Goal: Task Accomplishment & Management: Manage account settings

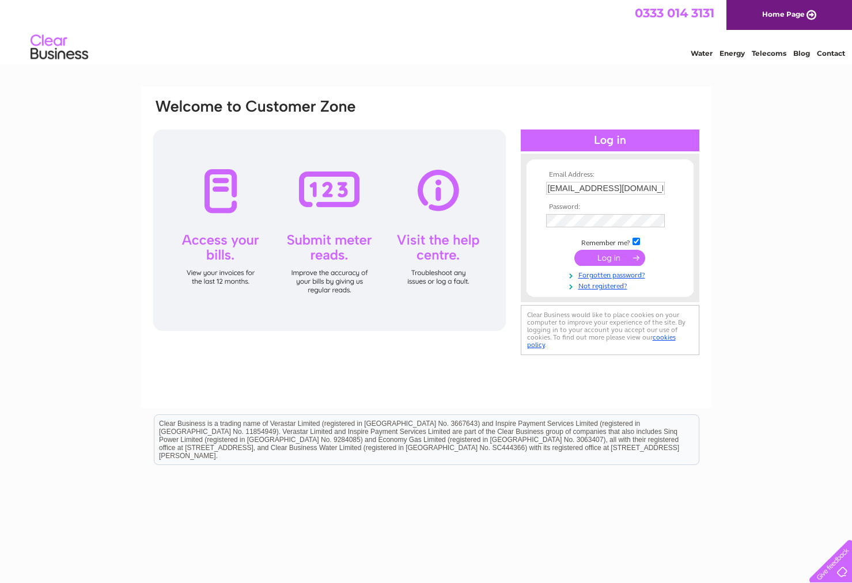
click at [614, 259] on input "submit" at bounding box center [609, 258] width 71 height 16
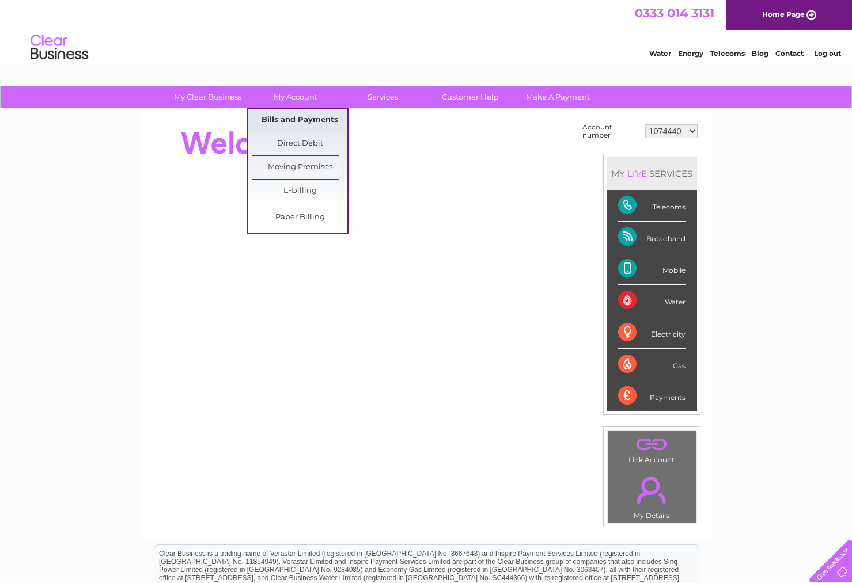
click at [301, 120] on link "Bills and Payments" at bounding box center [299, 120] width 95 height 23
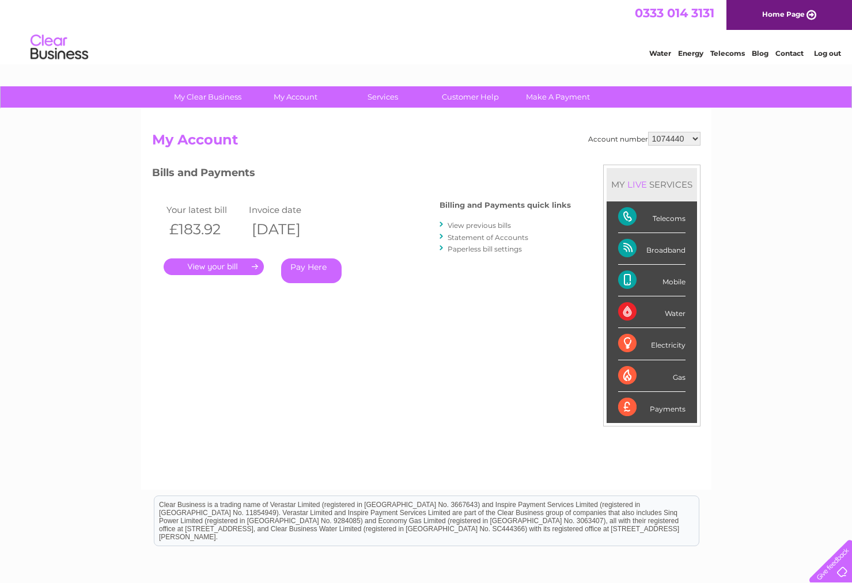
click at [246, 268] on link "." at bounding box center [214, 267] width 100 height 17
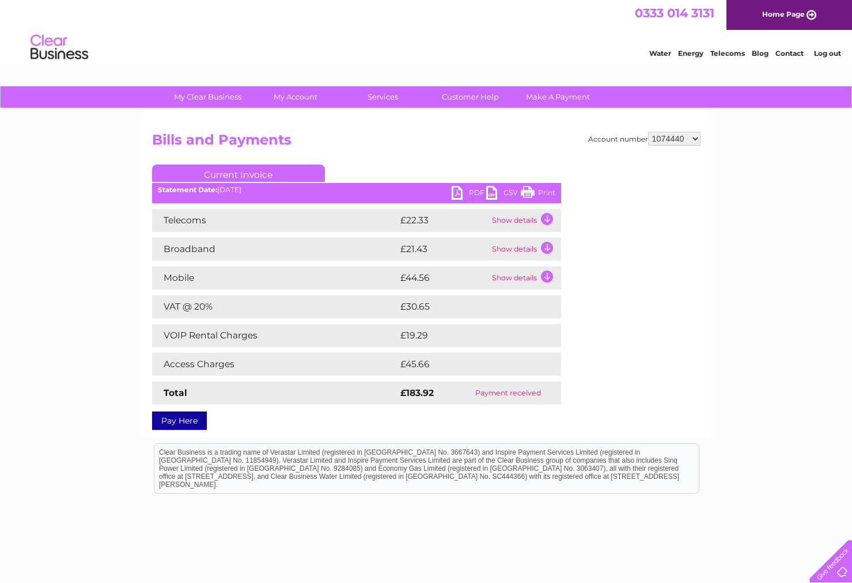
click at [469, 192] on link "PDF" at bounding box center [469, 194] width 35 height 17
click at [648, 132] on select "1074440 30309129" at bounding box center [674, 139] width 52 height 14
select select "30309129"
click option "30309129" at bounding box center [0, 0] width 0 height 0
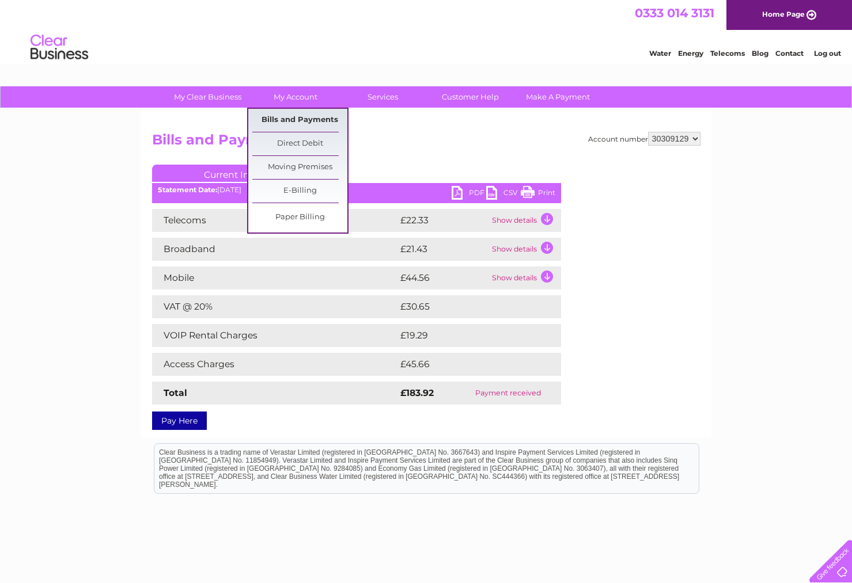
click at [312, 119] on link "Bills and Payments" at bounding box center [299, 120] width 95 height 23
click at [314, 122] on link "Bills and Payments" at bounding box center [299, 120] width 95 height 23
